Goal: Task Accomplishment & Management: Manage account settings

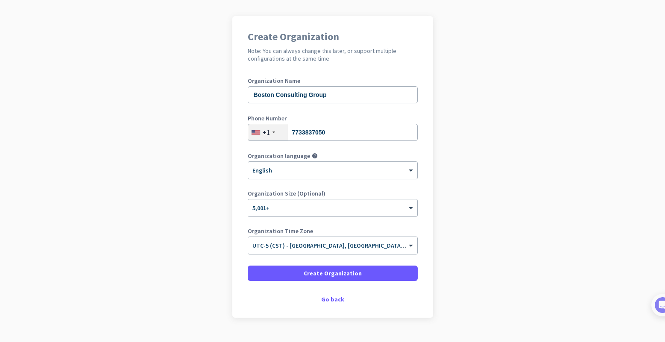
scroll to position [55, 0]
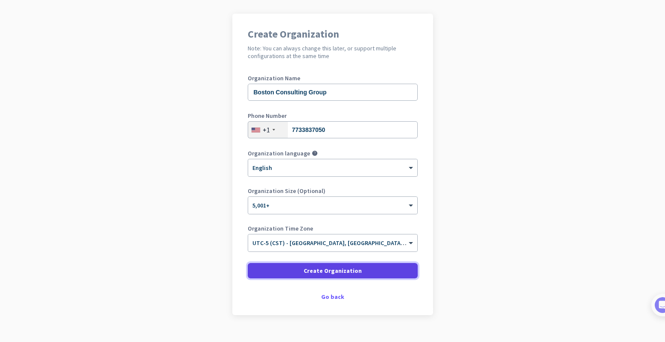
click at [337, 268] on span "Create Organization" at bounding box center [332, 270] width 58 height 9
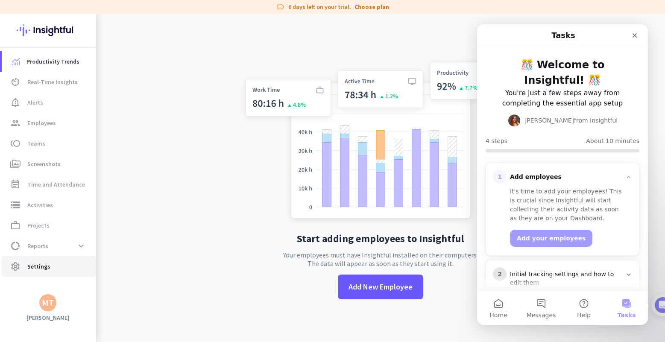
click at [47, 266] on span "Settings" at bounding box center [38, 266] width 23 height 10
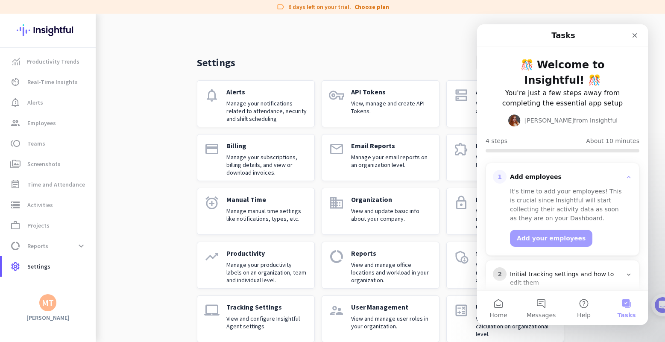
click at [366, 105] on p "View, manage and create API Tokens." at bounding box center [391, 106] width 81 height 15
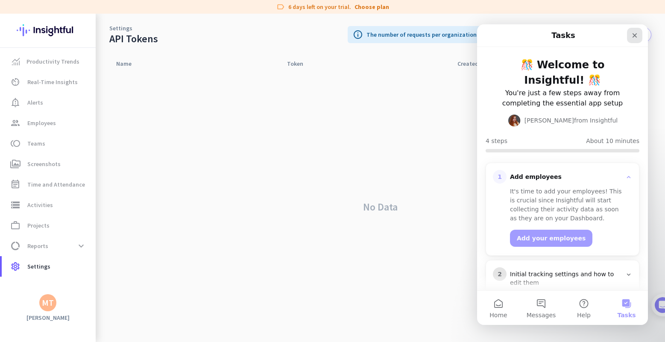
click at [634, 34] on icon "Close" at bounding box center [634, 35] width 7 height 7
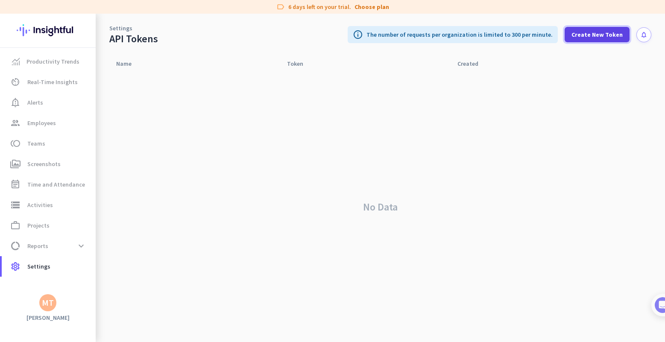
click at [599, 32] on span "Create New Token" at bounding box center [596, 34] width 51 height 9
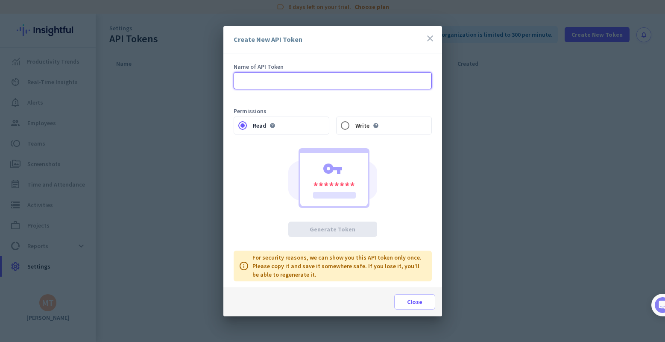
click at [304, 79] on input "text" at bounding box center [332, 80] width 198 height 17
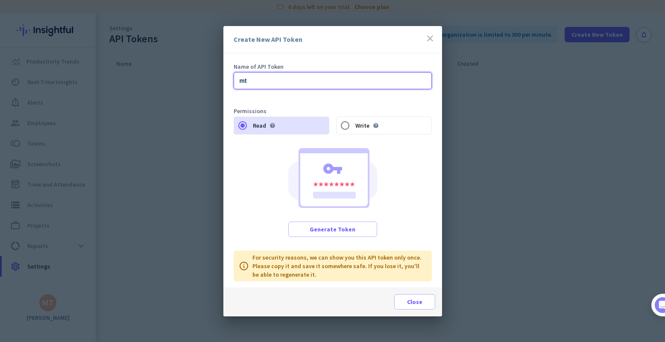
type input "mt"
click at [373, 123] on icon "help" at bounding box center [376, 125] width 6 height 6
click at [353, 123] on input "Write help" at bounding box center [344, 125] width 17 height 17
radio input "false"
radio input "true"
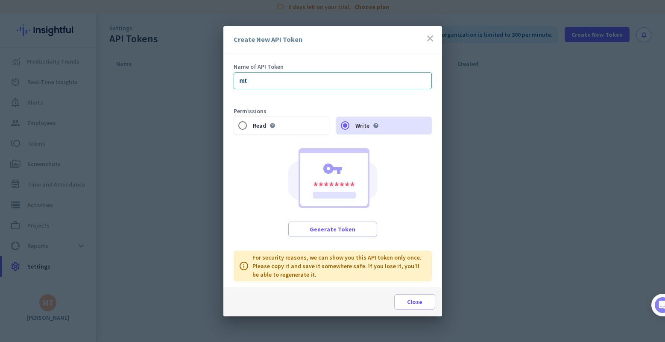
click at [273, 122] on icon "help" at bounding box center [272, 125] width 6 height 6
click at [251, 122] on input "Read help" at bounding box center [242, 125] width 17 height 17
radio input "true"
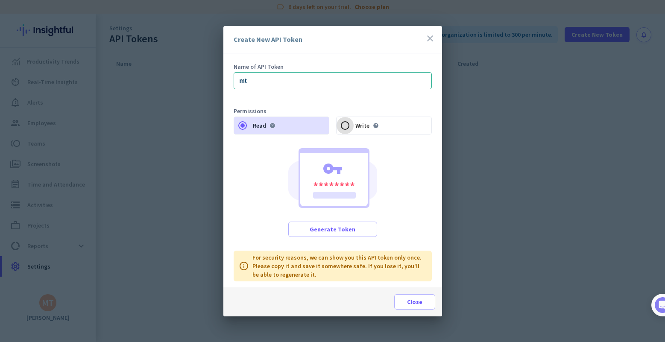
click at [347, 127] on input "Write help" at bounding box center [344, 125] width 17 height 17
radio input "true"
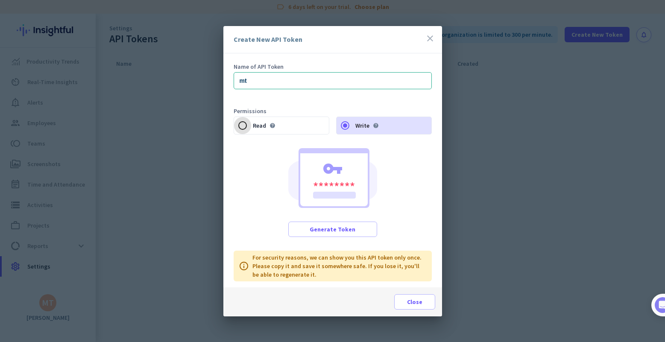
click at [245, 126] on input "Read help" at bounding box center [242, 125] width 17 height 17
radio input "true"
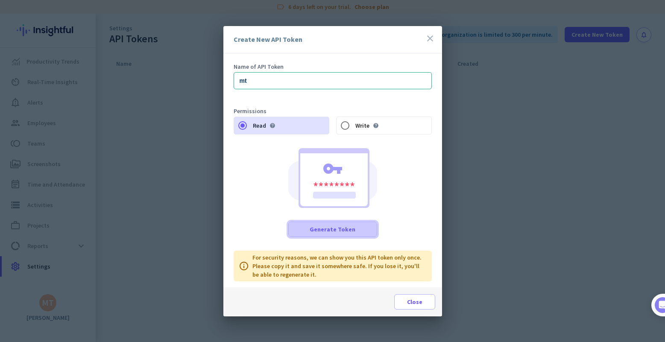
click at [330, 228] on span "Generate Token" at bounding box center [332, 229] width 46 height 9
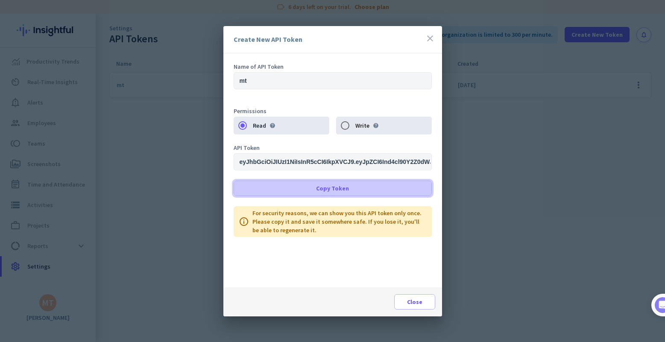
click at [340, 189] on span "Copy Token" at bounding box center [332, 188] width 33 height 9
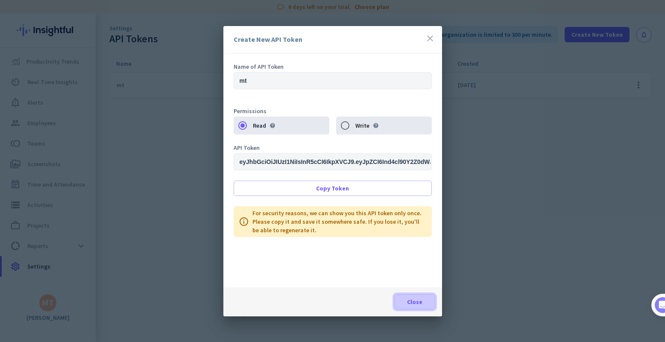
click at [414, 303] on span "Close" at bounding box center [414, 301] width 15 height 9
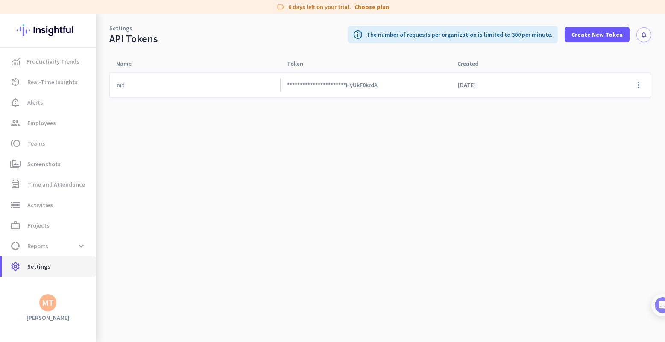
click at [40, 268] on span "Settings" at bounding box center [38, 266] width 23 height 10
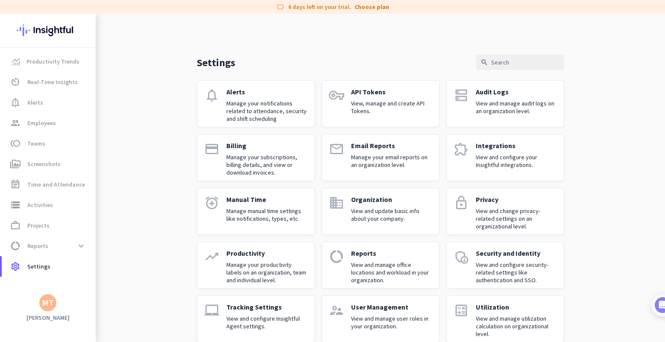
click at [395, 309] on p "User Management" at bounding box center [391, 307] width 81 height 9
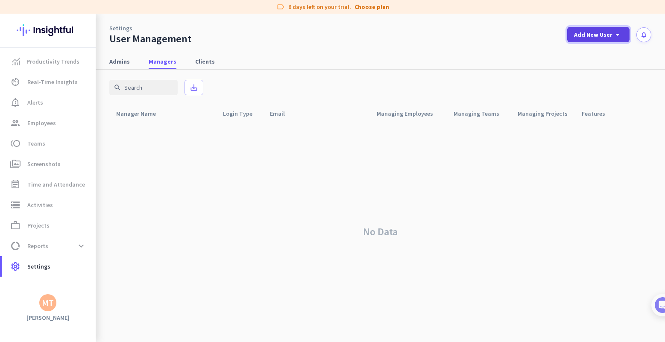
click at [611, 32] on span "Add New User" at bounding box center [593, 34] width 38 height 9
click at [278, 225] on div at bounding box center [332, 171] width 665 height 342
click at [45, 120] on span "Employees" at bounding box center [41, 123] width 29 height 10
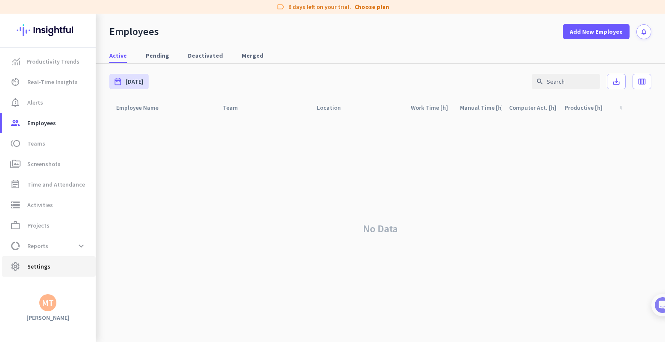
click at [48, 262] on span "Settings" at bounding box center [38, 266] width 23 height 10
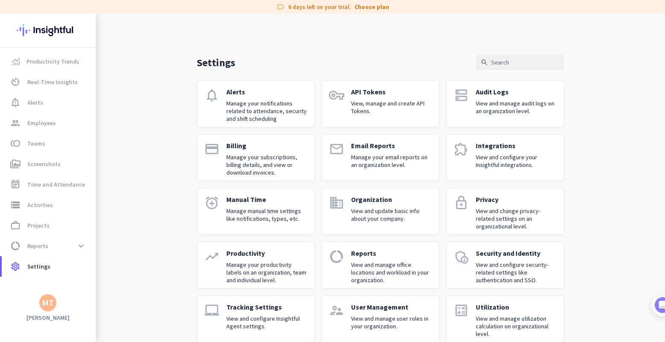
click at [379, 210] on p "View and update basic info about your company." at bounding box center [391, 214] width 81 height 15
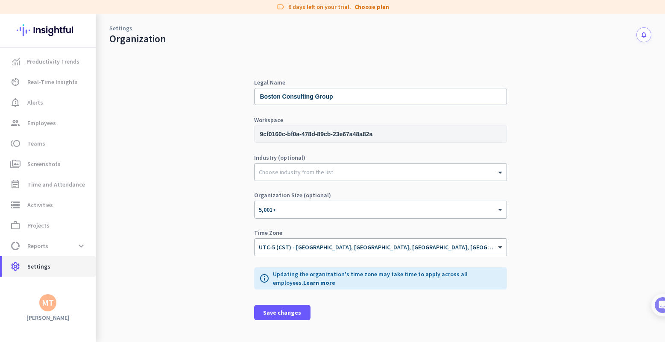
click at [41, 272] on link "settings Settings" at bounding box center [49, 266] width 94 height 20
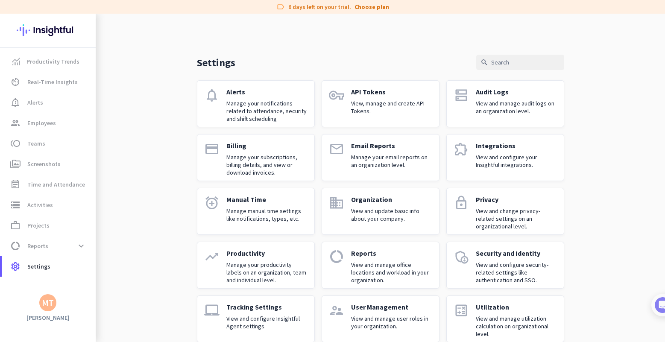
click at [409, 320] on p "View and manage user roles in your organization." at bounding box center [391, 322] width 81 height 15
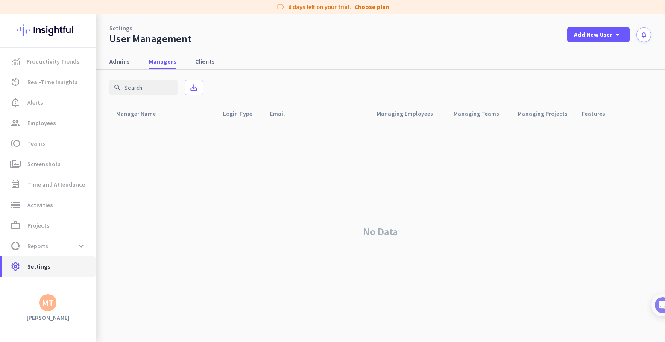
click at [39, 261] on span "Settings" at bounding box center [38, 266] width 23 height 10
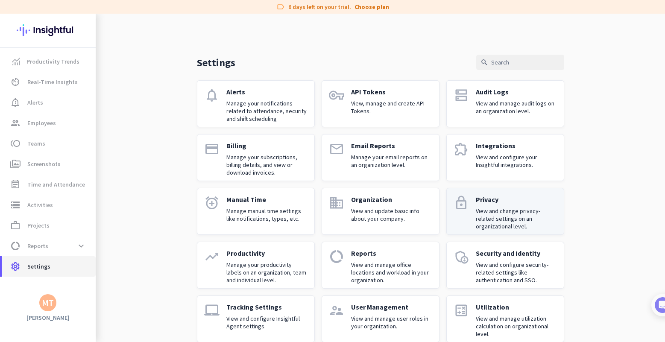
scroll to position [14, 0]
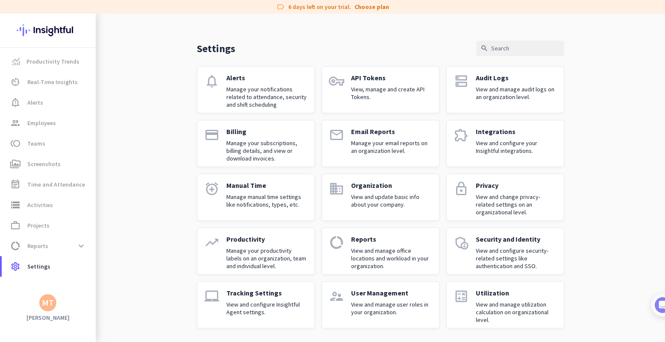
click at [389, 302] on p "View and manage user roles in your organization." at bounding box center [391, 307] width 81 height 15
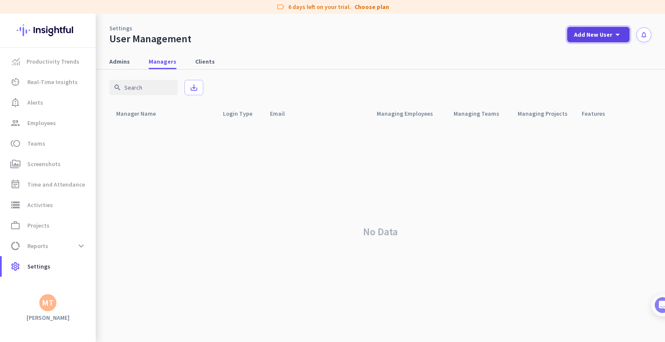
click at [608, 33] on span "Add New User" at bounding box center [593, 34] width 38 height 9
click at [598, 51] on div "Admin" at bounding box center [597, 53] width 19 height 9
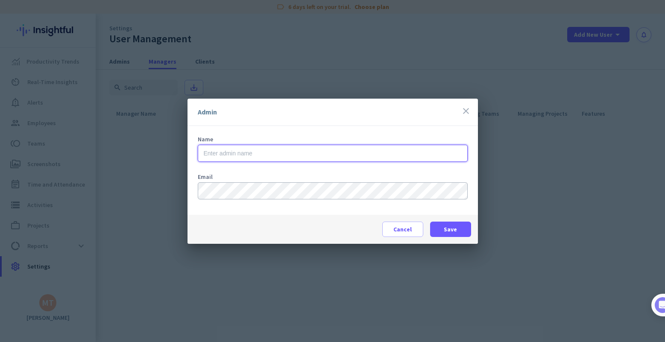
click at [259, 155] on input "text" at bounding box center [333, 153] width 270 height 17
type input "Myles"
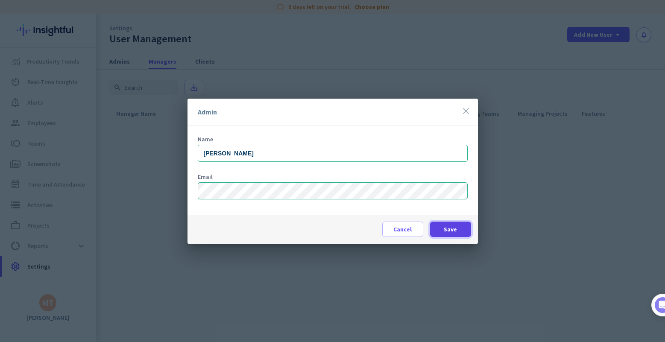
click at [455, 227] on span "Save" at bounding box center [449, 229] width 13 height 9
